Goal: Task Accomplishment & Management: Complete application form

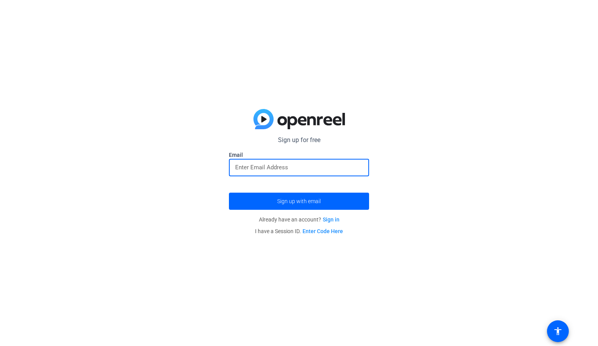
click at [264, 169] on input "email" at bounding box center [299, 167] width 128 height 9
type input "[EMAIL_ADDRESS][DOMAIN_NAME]"
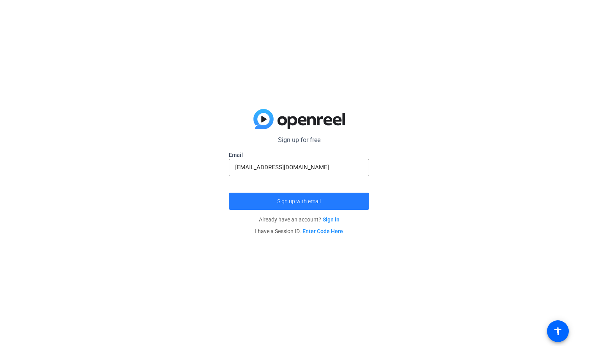
click at [292, 207] on span "submit" at bounding box center [299, 201] width 140 height 19
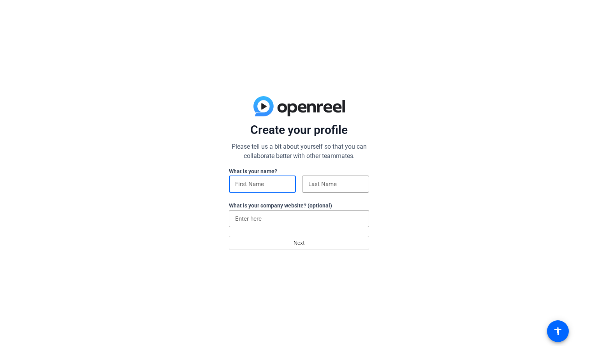
click at [276, 182] on input at bounding box center [262, 184] width 55 height 9
type input "Rithwik"
type input "Das"
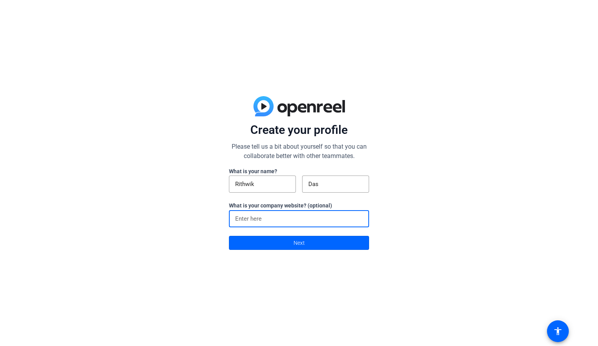
click at [282, 217] on input at bounding box center [299, 218] width 128 height 9
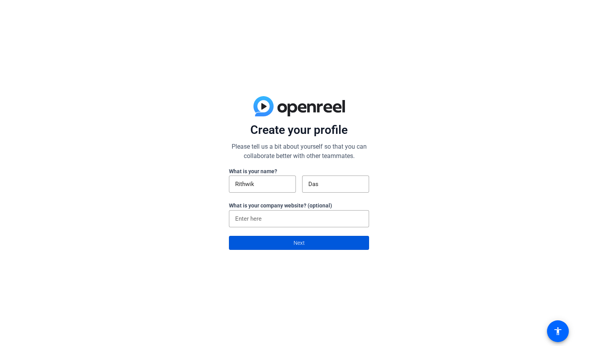
click at [299, 251] on span at bounding box center [298, 243] width 139 height 19
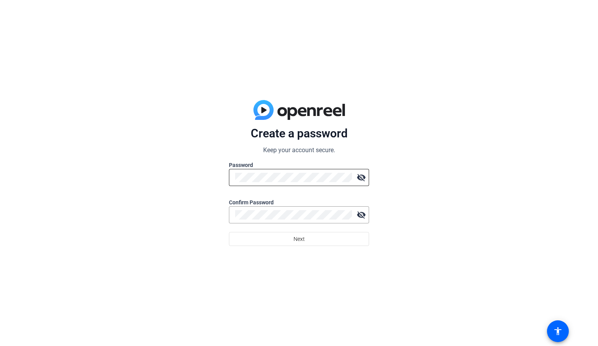
click at [261, 183] on div at bounding box center [293, 177] width 117 height 17
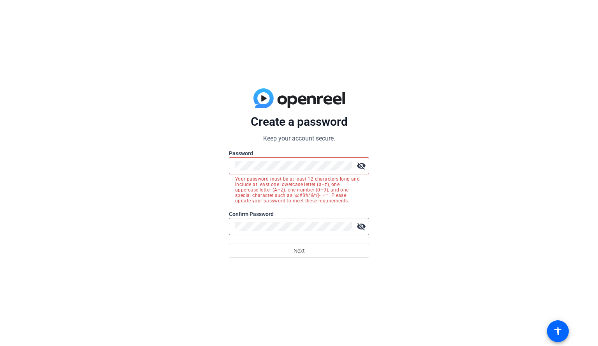
click at [359, 161] on mat-icon "visibility_off" at bounding box center [362, 166] width 16 height 16
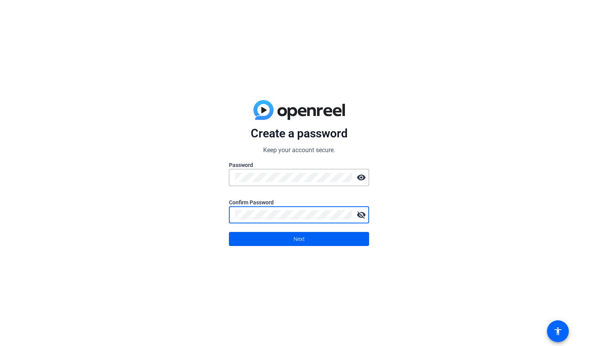
click at [276, 234] on span at bounding box center [298, 239] width 139 height 19
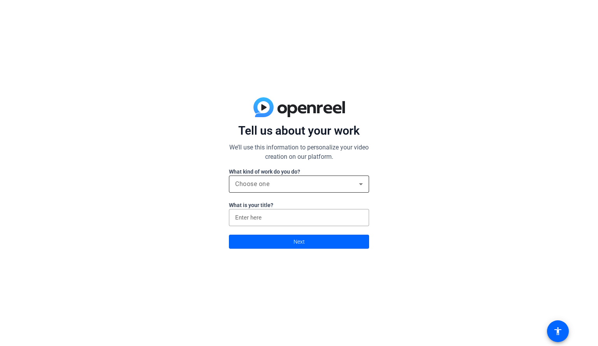
click at [266, 190] on div "Choose one" at bounding box center [299, 184] width 128 height 17
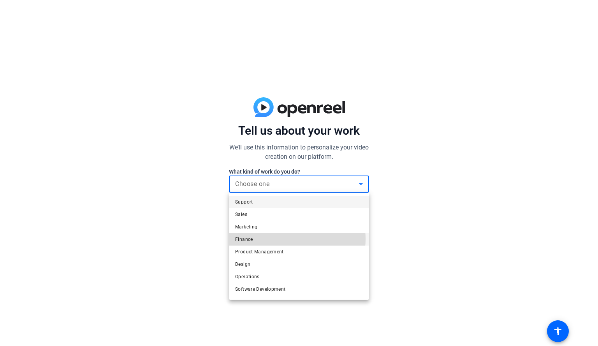
click at [290, 239] on mat-option "Finance" at bounding box center [299, 239] width 140 height 12
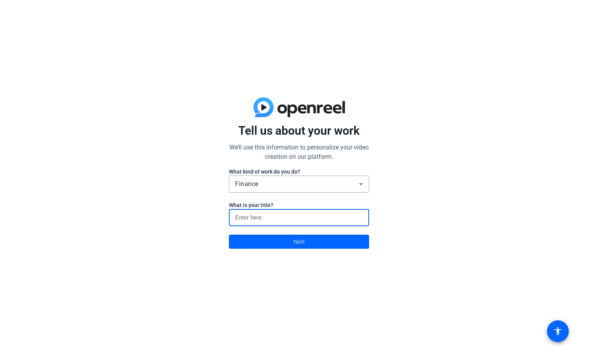
click at [274, 220] on input at bounding box center [299, 217] width 128 height 9
click at [291, 251] on span at bounding box center [298, 242] width 139 height 19
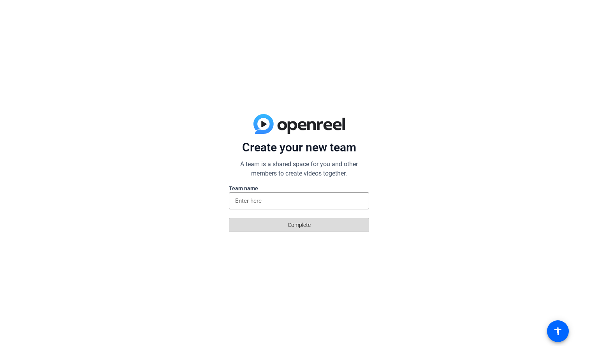
click at [281, 222] on span at bounding box center [298, 225] width 139 height 19
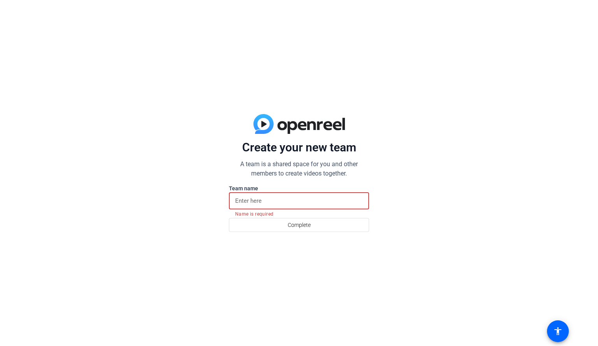
click at [267, 199] on input at bounding box center [299, 200] width 128 height 9
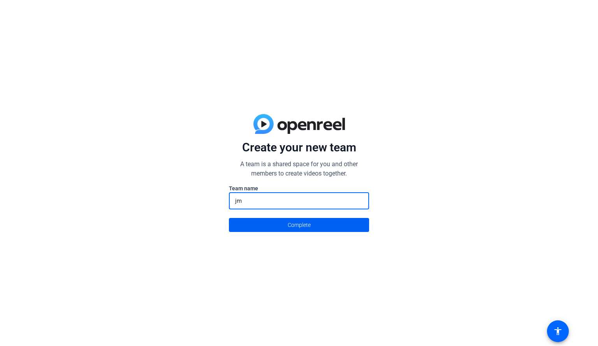
type input "jm"
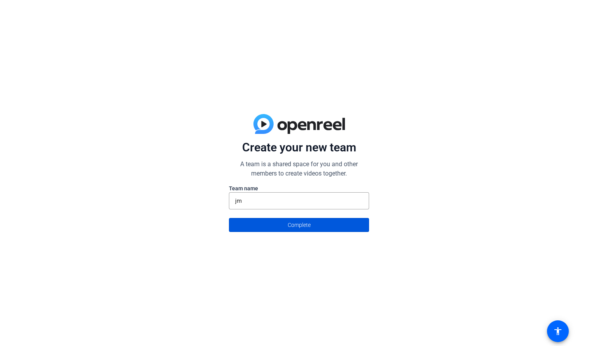
click at [281, 226] on span at bounding box center [298, 225] width 139 height 19
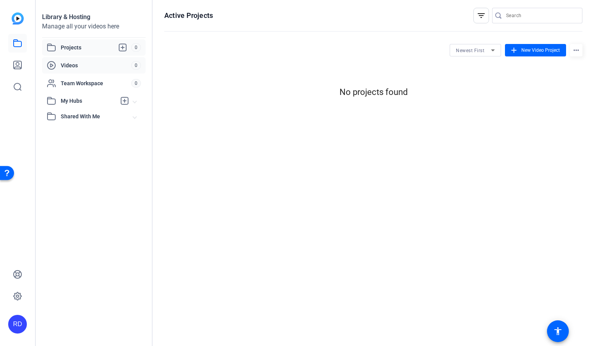
click at [104, 66] on span "Videos" at bounding box center [96, 66] width 70 height 8
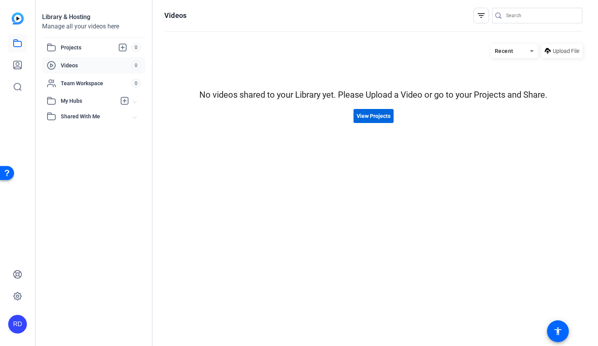
click at [375, 114] on span "View Projects" at bounding box center [374, 116] width 34 height 8
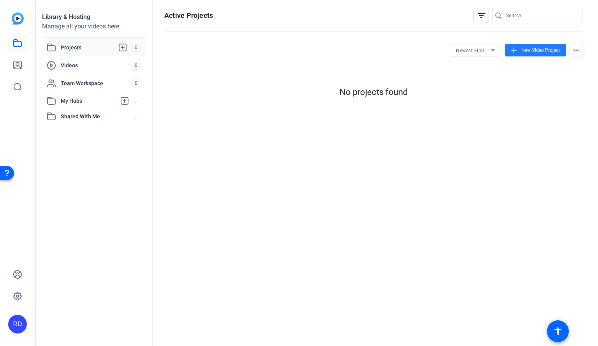
click at [522, 51] on span "New Video Project" at bounding box center [541, 50] width 39 height 7
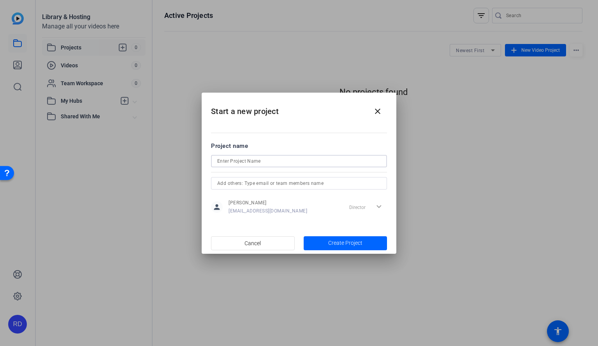
click at [303, 162] on input at bounding box center [299, 161] width 164 height 9
type input "Bessemer Venture Partners"
click at [336, 243] on span "Create Project" at bounding box center [345, 243] width 34 height 8
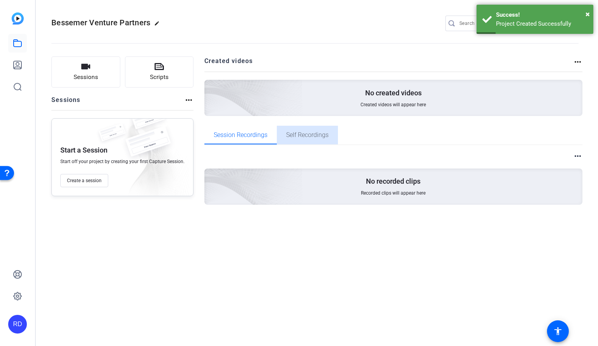
click at [314, 138] on span "Self Recordings" at bounding box center [307, 135] width 42 height 6
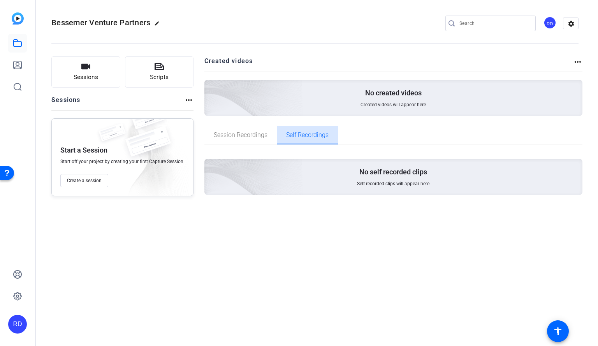
click at [288, 141] on span "Self Recordings" at bounding box center [307, 135] width 42 height 19
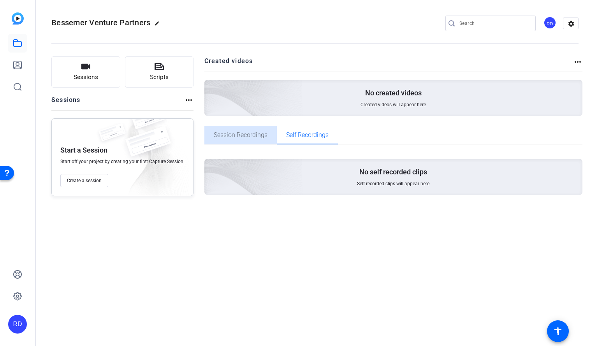
click at [264, 138] on span "Session Recordings" at bounding box center [241, 135] width 54 height 6
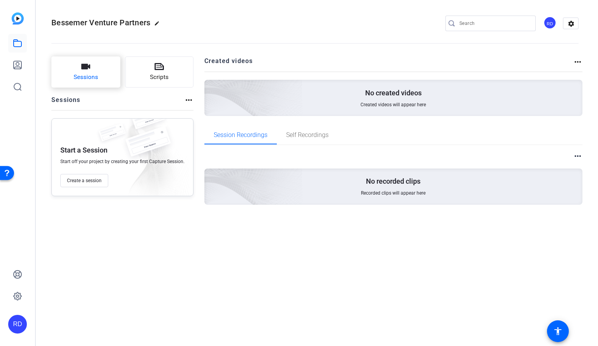
click at [77, 65] on button "Sessions" at bounding box center [85, 71] width 69 height 31
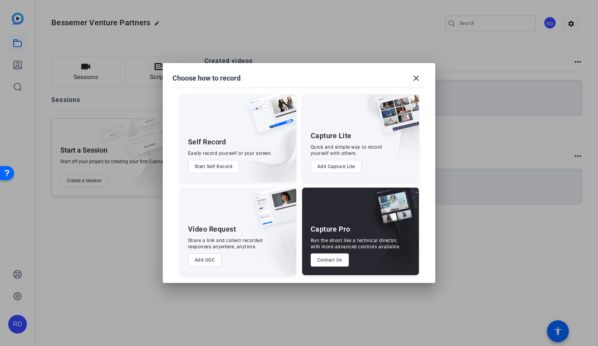
click at [213, 164] on button "Start Self Record" at bounding box center [213, 166] width 51 height 13
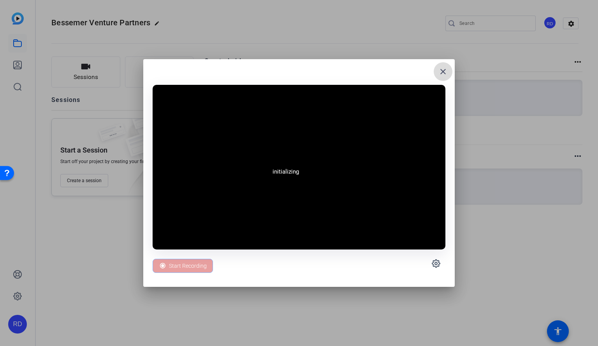
click at [444, 72] on mat-icon "close" at bounding box center [443, 71] width 9 height 9
